Goal: Transaction & Acquisition: Purchase product/service

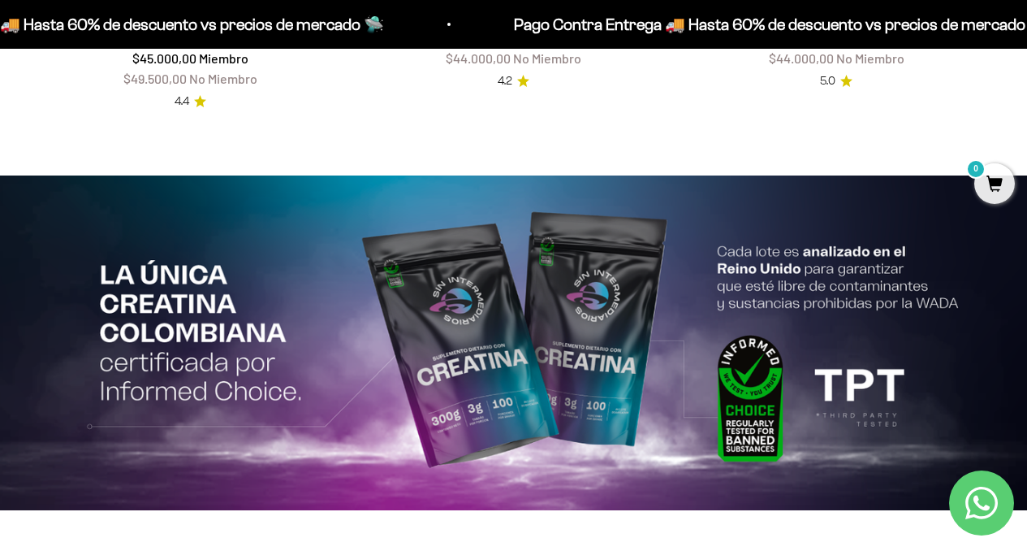
scroll to position [2785, 0]
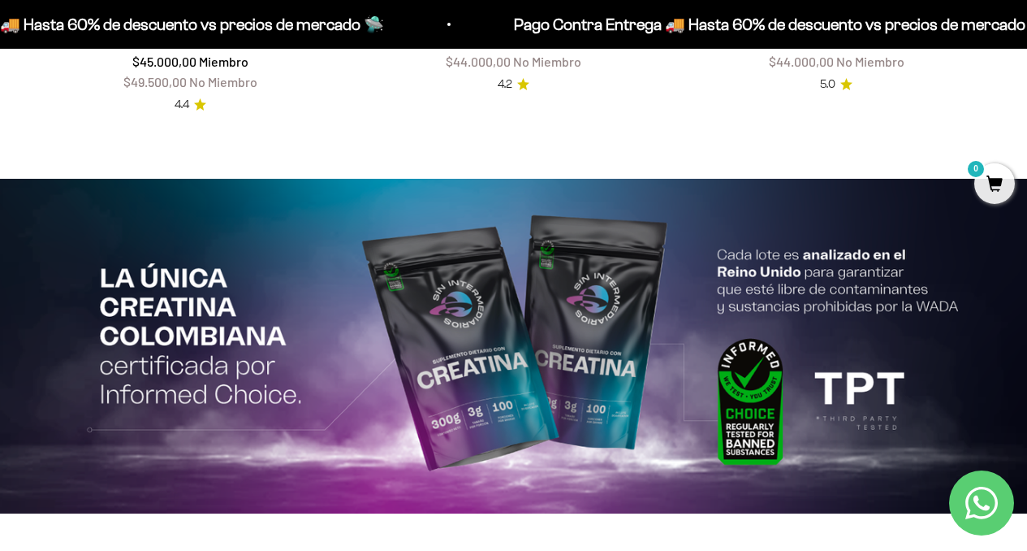
click at [585, 303] on img at bounding box center [513, 346] width 1027 height 335
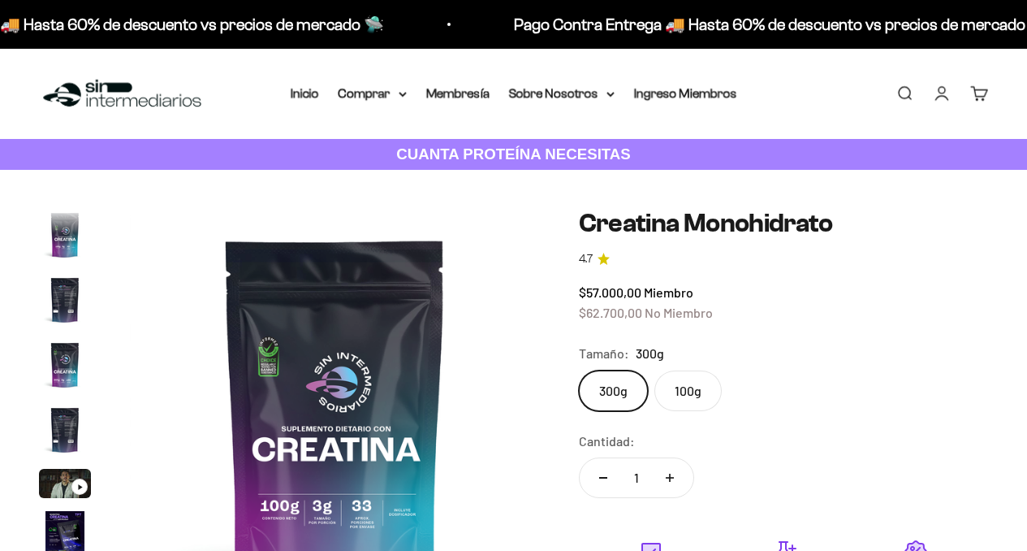
scroll to position [141, 0]
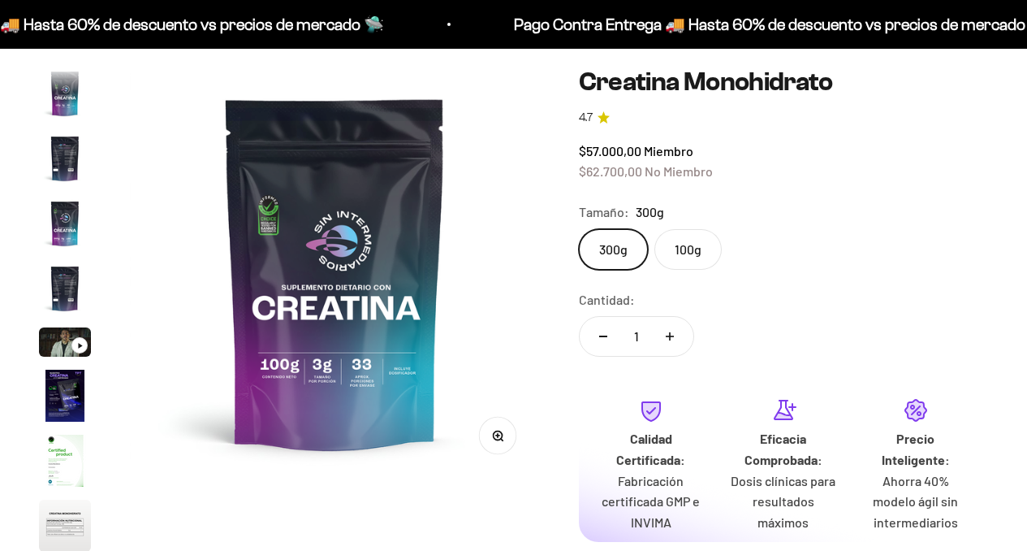
click at [671, 333] on icon "Aumentar cantidad" at bounding box center [670, 336] width 8 height 8
type input "3"
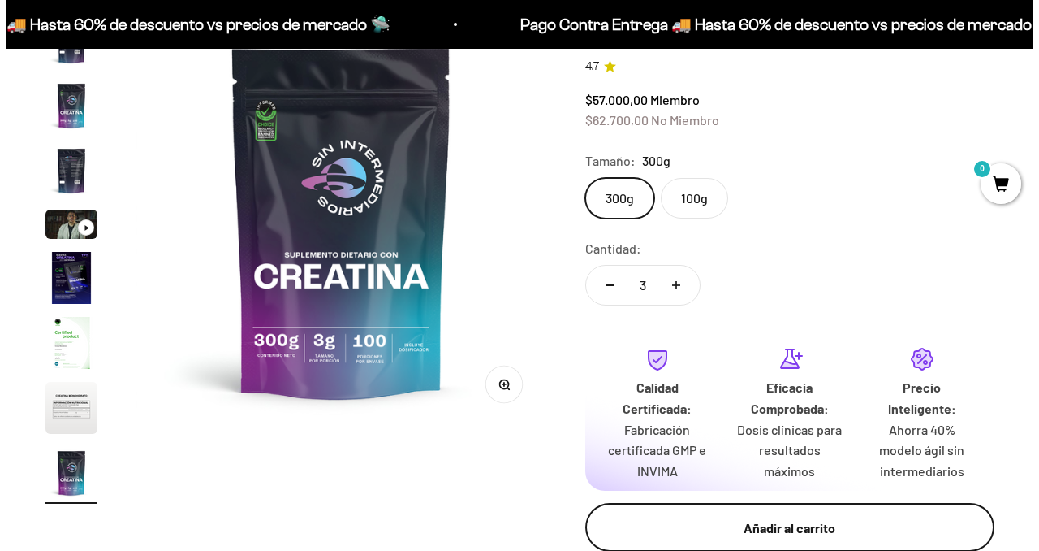
scroll to position [366, 0]
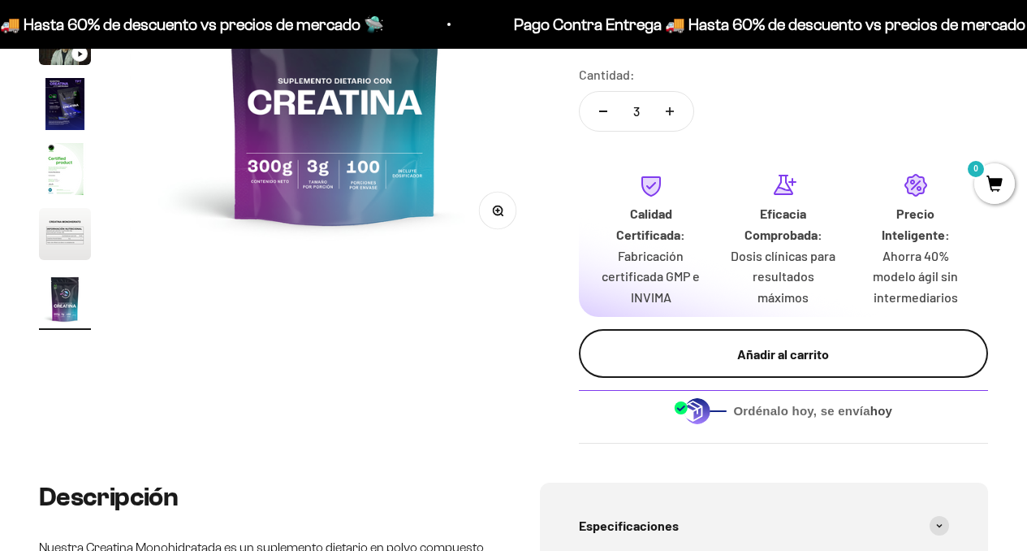
click at [729, 340] on button "Añadir al carrito" at bounding box center [783, 353] width 409 height 49
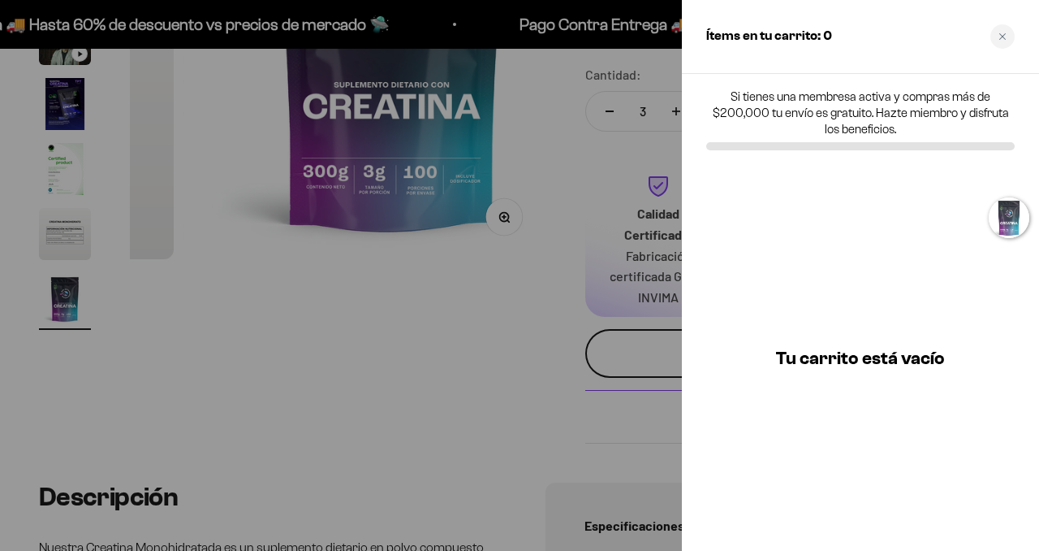
scroll to position [0, 3409]
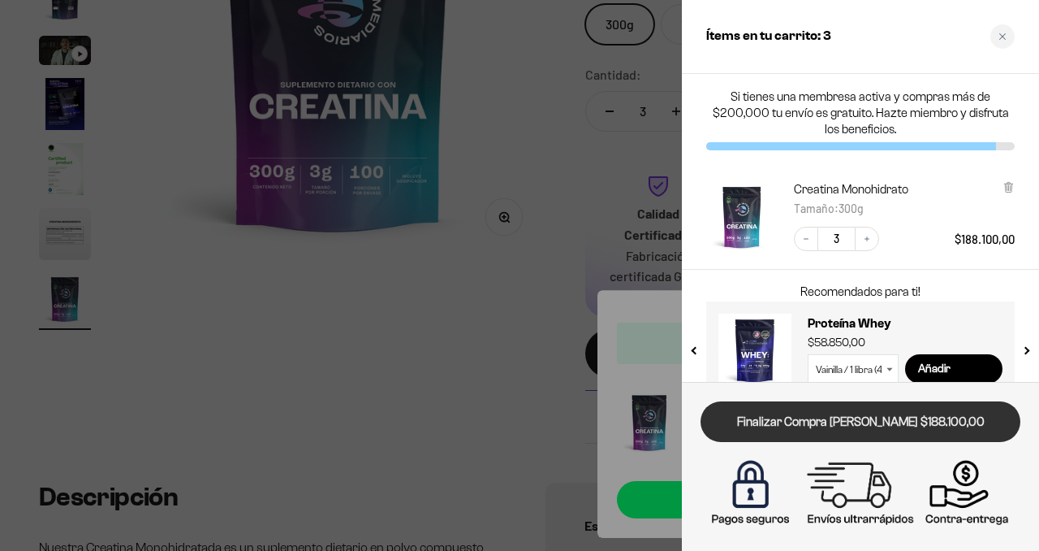
click at [819, 426] on link "Finalizar Compra Segura $188.100,00" at bounding box center [861, 421] width 320 height 41
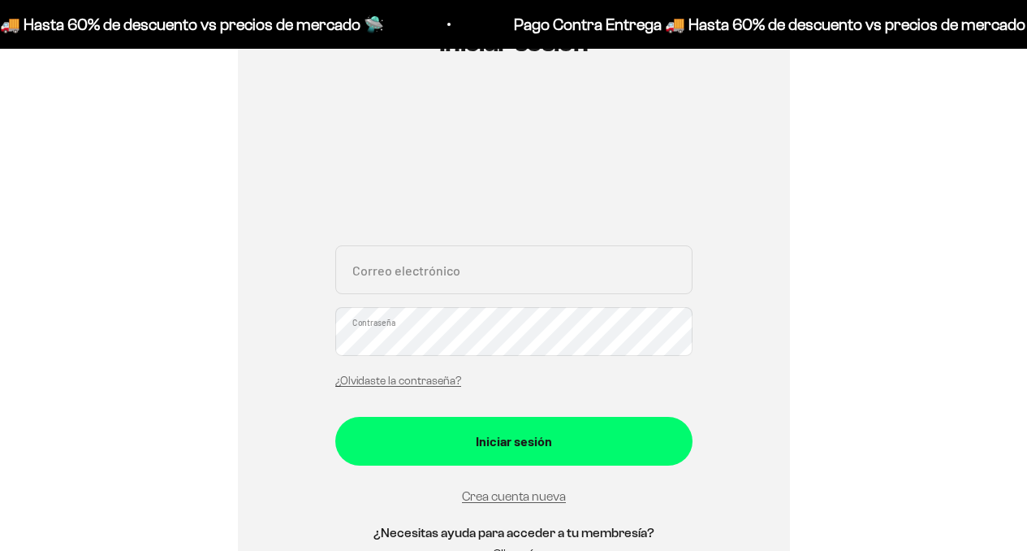
scroll to position [223, 0]
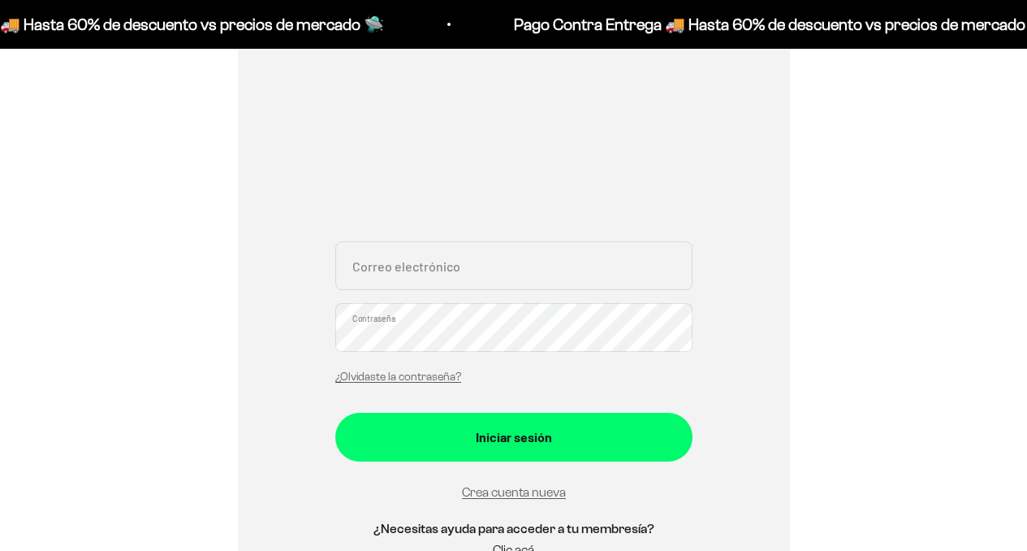
click at [483, 270] on input "Correo electrónico" at bounding box center [513, 265] width 357 height 49
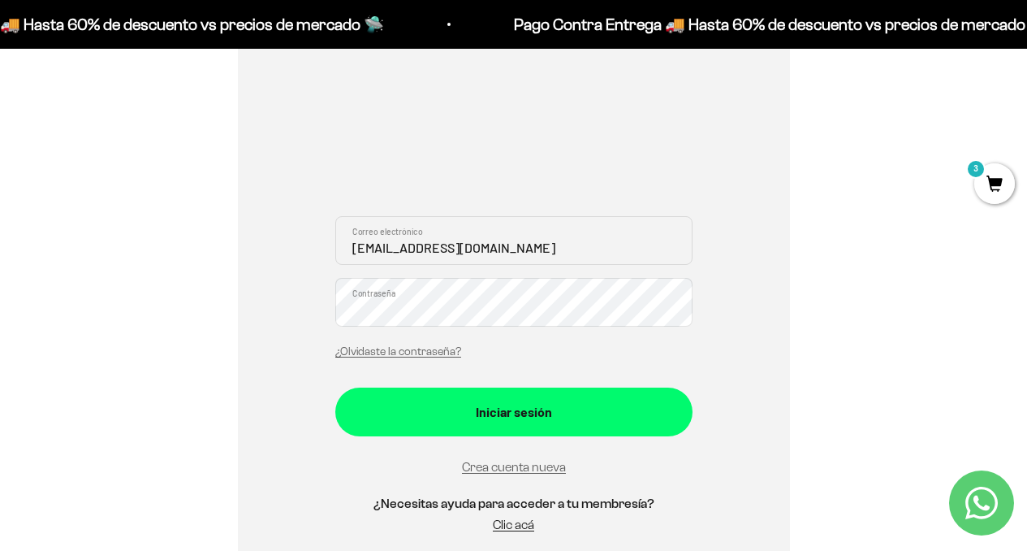
type input "vadamha.conecta@gmail.com"
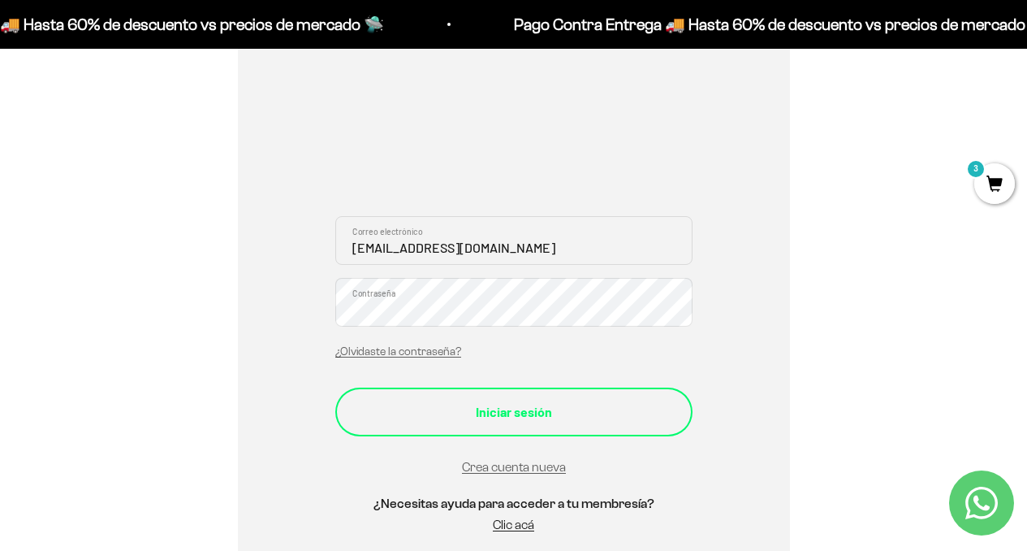
click at [494, 427] on button "Iniciar sesión" at bounding box center [513, 411] width 357 height 49
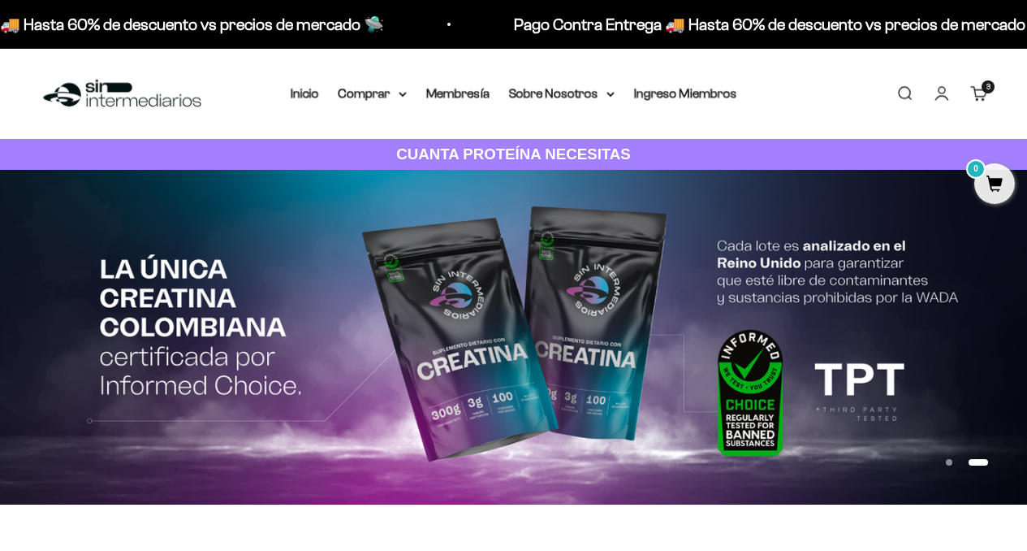
click at [982, 92] on div "3 artículos 3" at bounding box center [988, 86] width 13 height 13
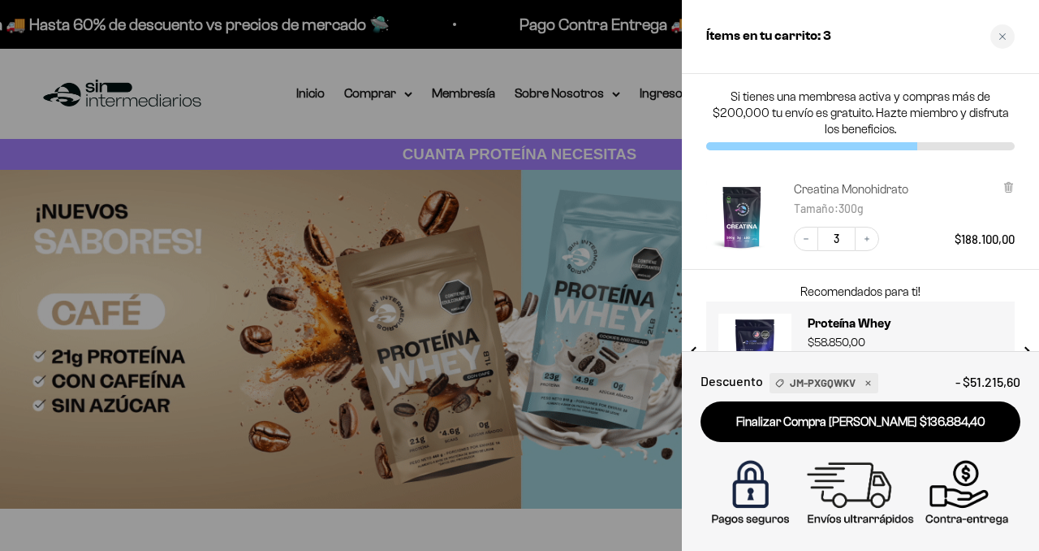
click at [845, 191] on link "Creatina Monohidrato" at bounding box center [851, 189] width 114 height 16
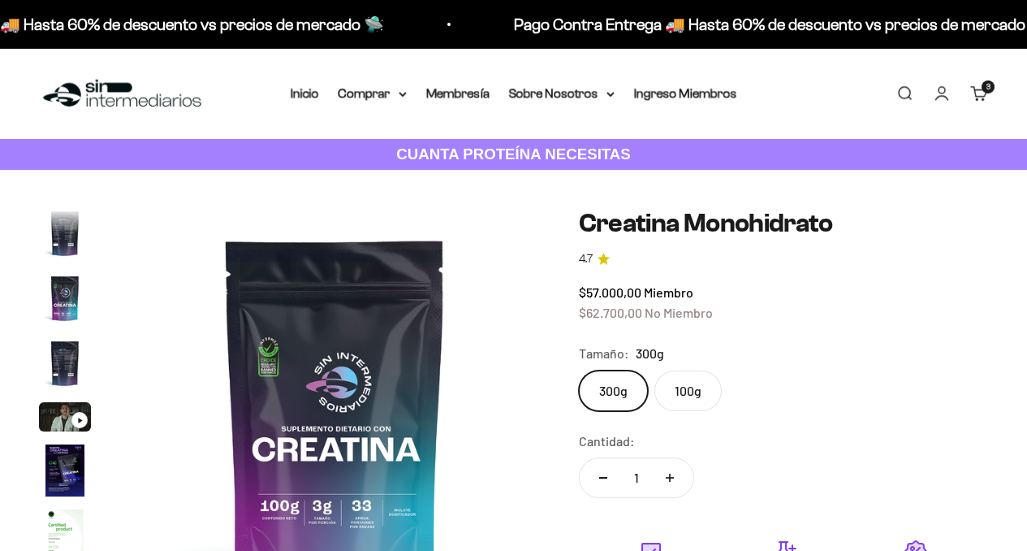
scroll to position [67, 0]
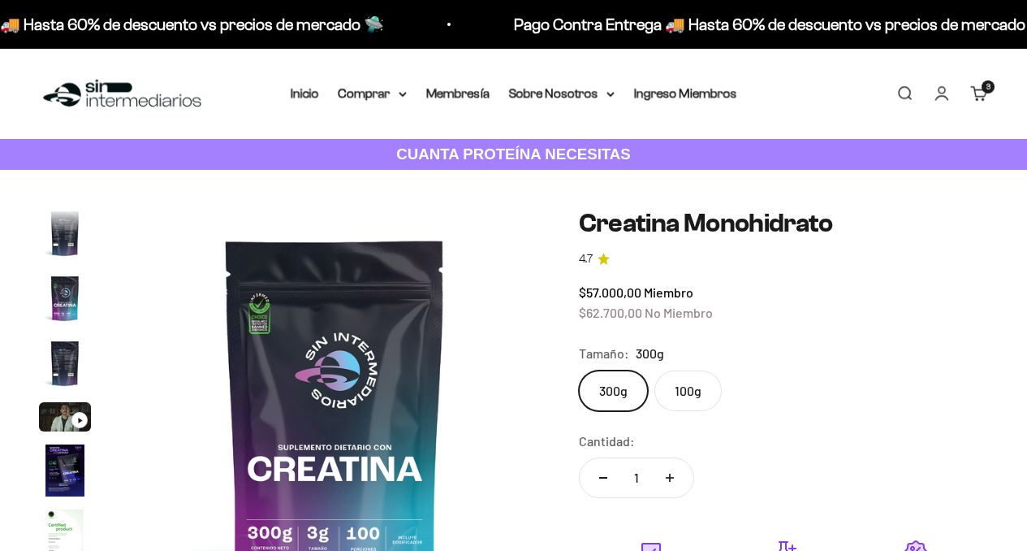
click at [982, 90] on div "3 artículos 3" at bounding box center [988, 86] width 13 height 13
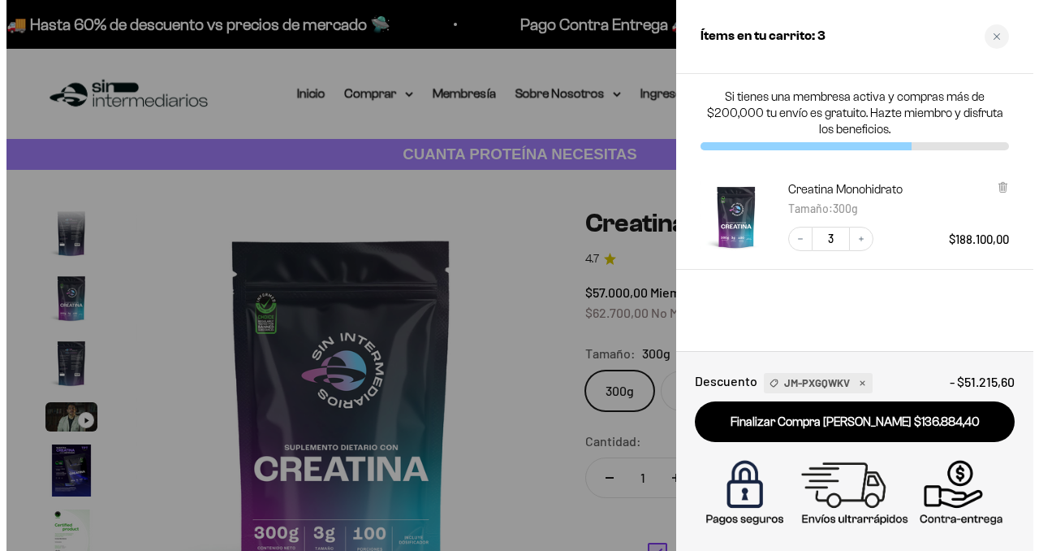
scroll to position [0, 3409]
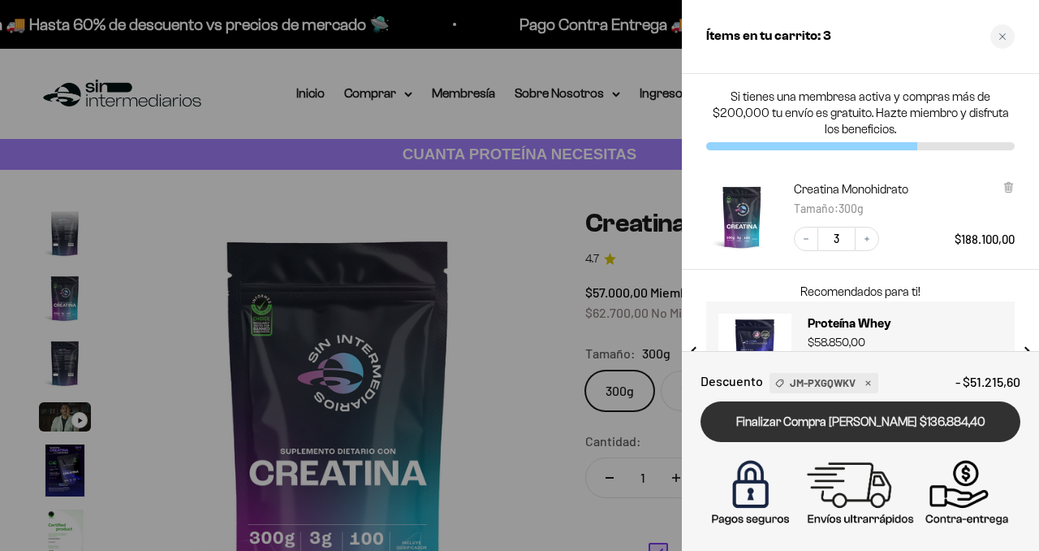
click at [845, 424] on link "Finalizar Compra [PERSON_NAME] $136.884,40" at bounding box center [861, 421] width 320 height 41
